Goal: Information Seeking & Learning: Learn about a topic

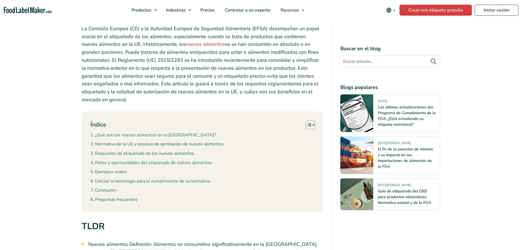
scroll to position [219, 0]
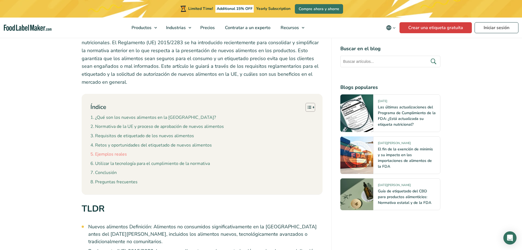
click at [106, 155] on link "Ejemplos reales" at bounding box center [108, 154] width 36 height 7
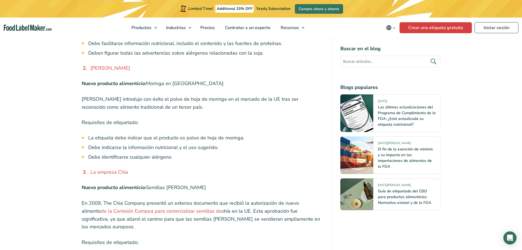
scroll to position [1749, 0]
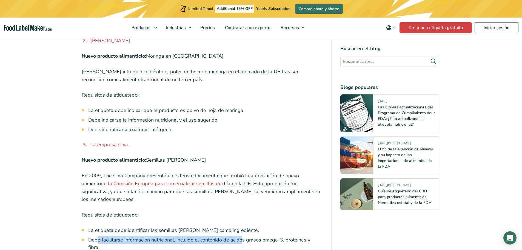
drag, startPoint x: 99, startPoint y: 191, endPoint x: 243, endPoint y: 192, distance: 144.5
click at [244, 236] on li "Debe facilitarse información nutricional, incluido el contenido de ácidos graso…" at bounding box center [205, 243] width 235 height 15
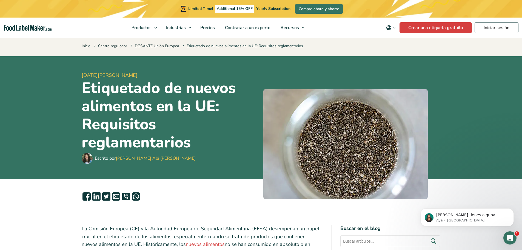
scroll to position [0, 0]
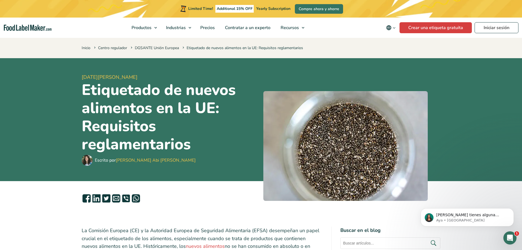
click at [124, 160] on link "[PERSON_NAME] Abi [PERSON_NAME]" at bounding box center [156, 160] width 80 height 6
